Goal: Task Accomplishment & Management: Manage account settings

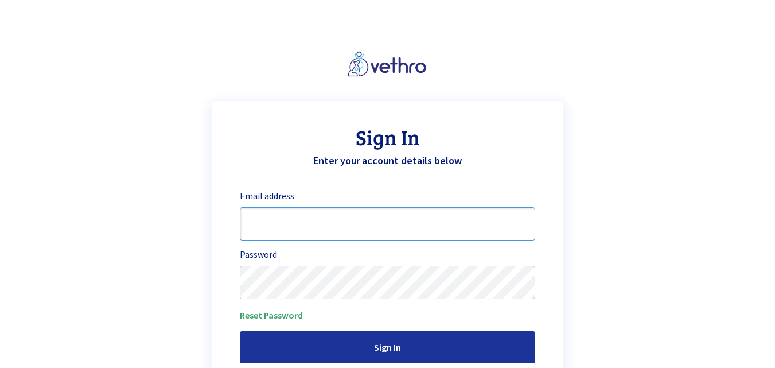
click at [378, 233] on input "email" at bounding box center [388, 223] width 296 height 33
type input "[EMAIL_ADDRESS][DOMAIN_NAME]"
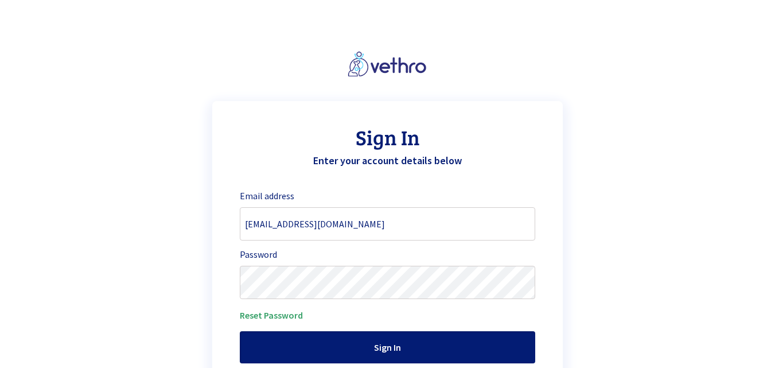
click at [349, 346] on input "Sign In" at bounding box center [388, 347] width 296 height 32
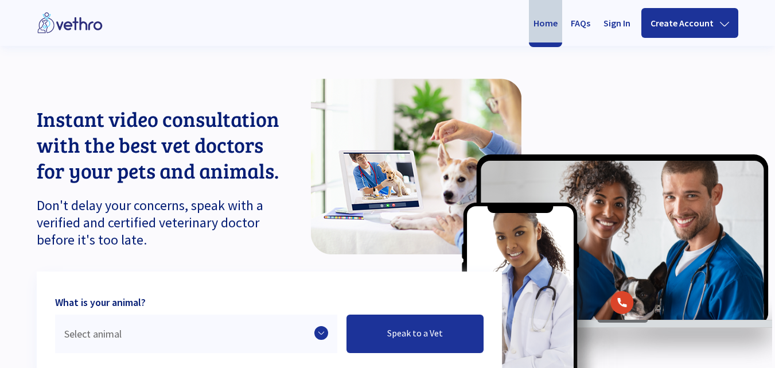
click at [713, 63] on div at bounding box center [542, 234] width 465 height 422
drag, startPoint x: 666, startPoint y: 66, endPoint x: 663, endPoint y: 75, distance: 8.9
click at [665, 69] on div at bounding box center [542, 234] width 465 height 422
click at [426, 55] on div at bounding box center [542, 234] width 465 height 422
click at [620, 28] on link "Sign In" at bounding box center [617, 22] width 36 height 39
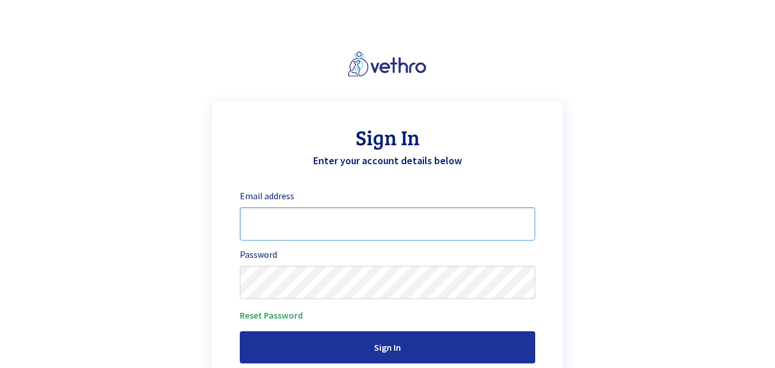
click at [371, 228] on input "email" at bounding box center [388, 223] width 296 height 33
